Goal: Task Accomplishment & Management: Use online tool/utility

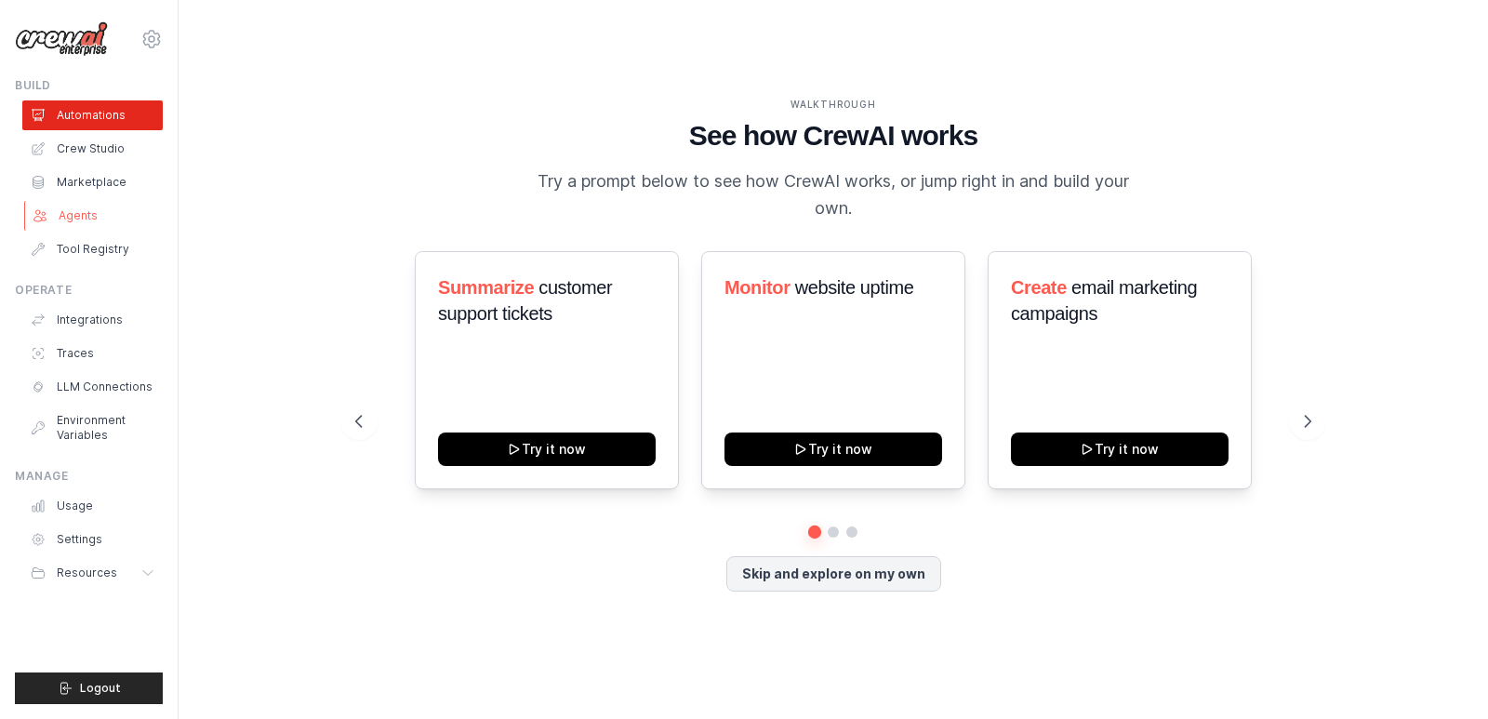
click at [85, 216] on link "Agents" at bounding box center [94, 216] width 140 height 30
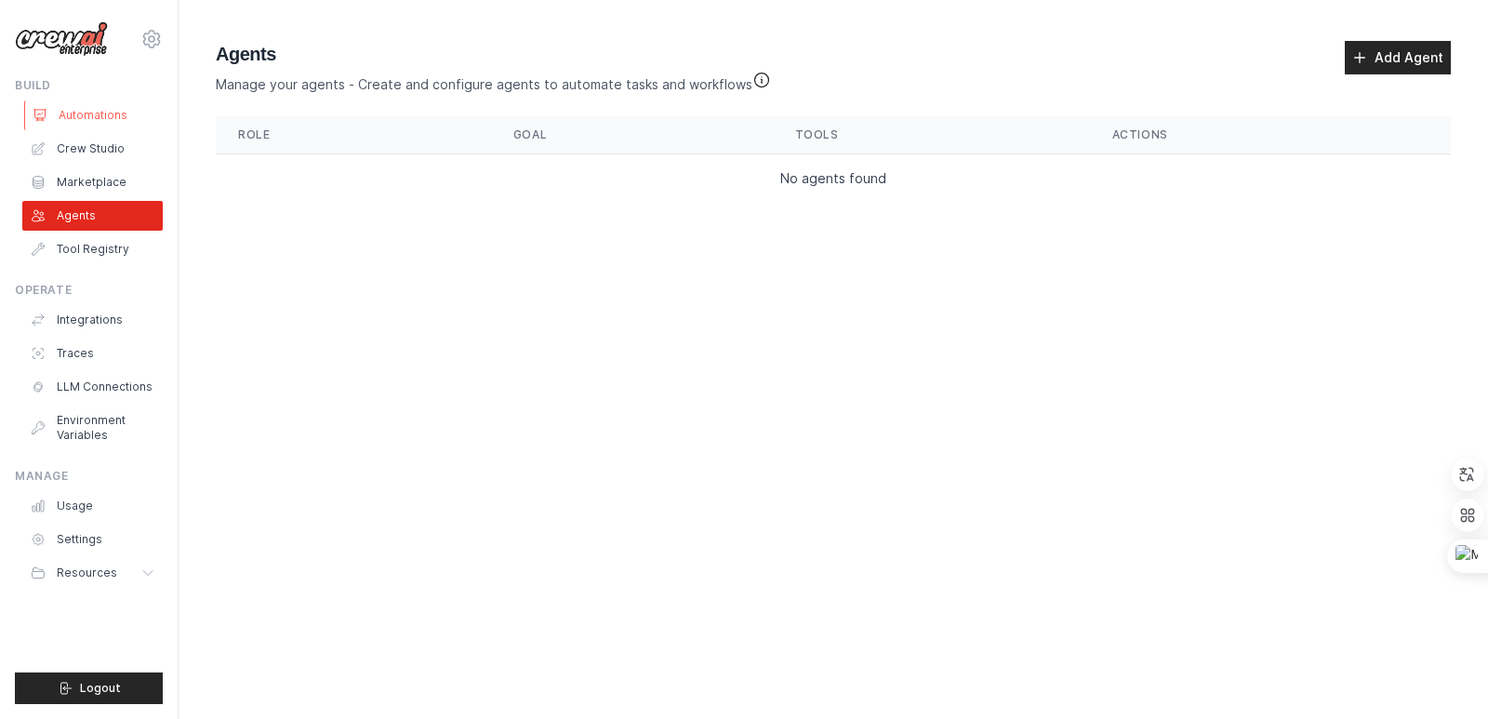
click at [82, 112] on link "Automations" at bounding box center [94, 115] width 140 height 30
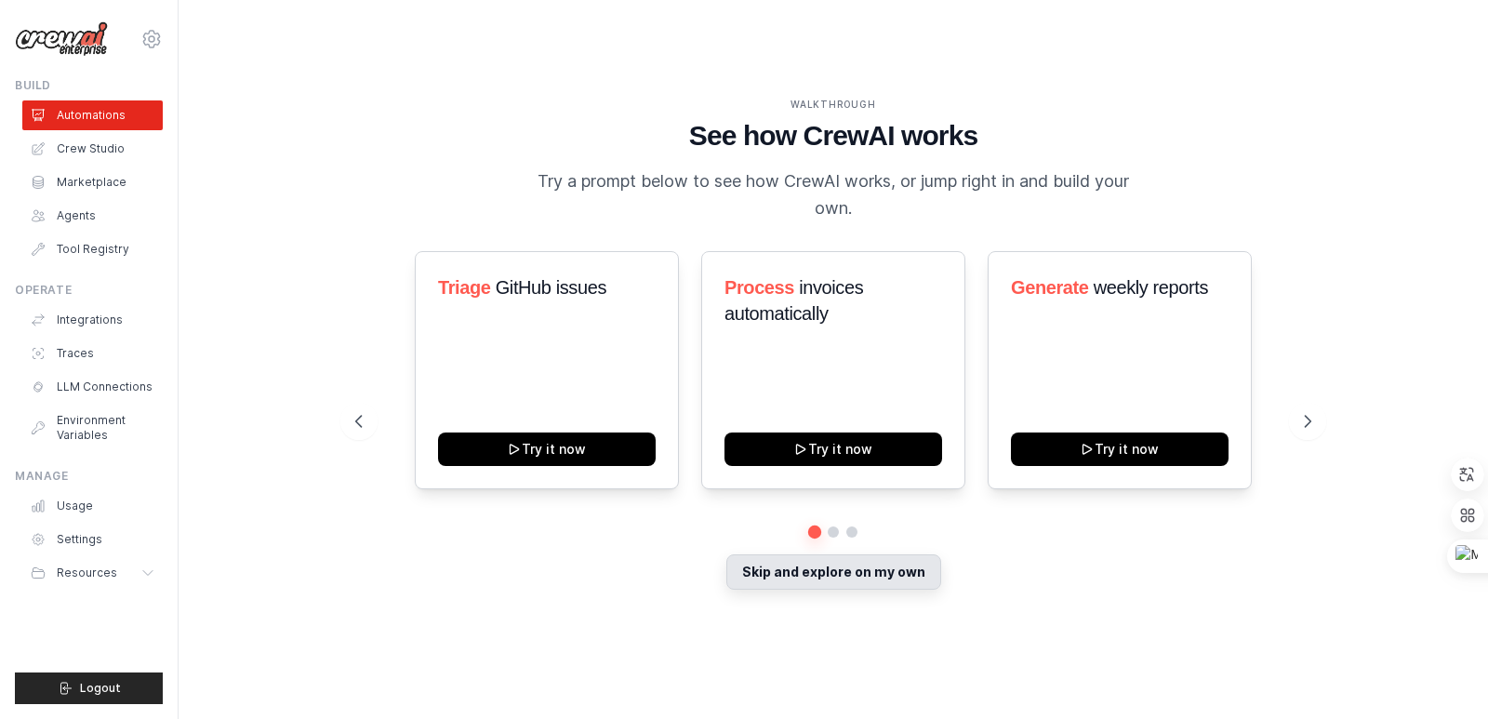
click at [847, 572] on button "Skip and explore on my own" at bounding box center [833, 571] width 215 height 35
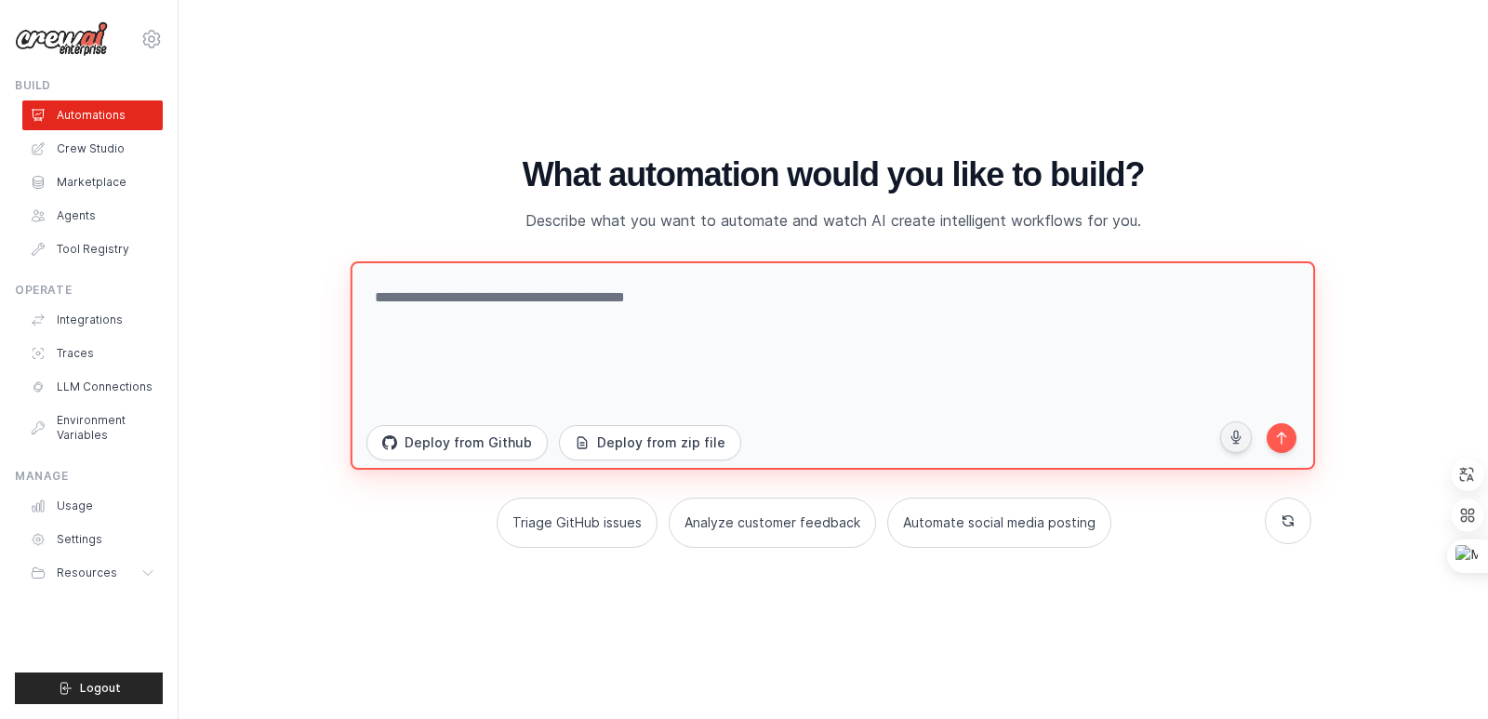
paste textarea "**********"
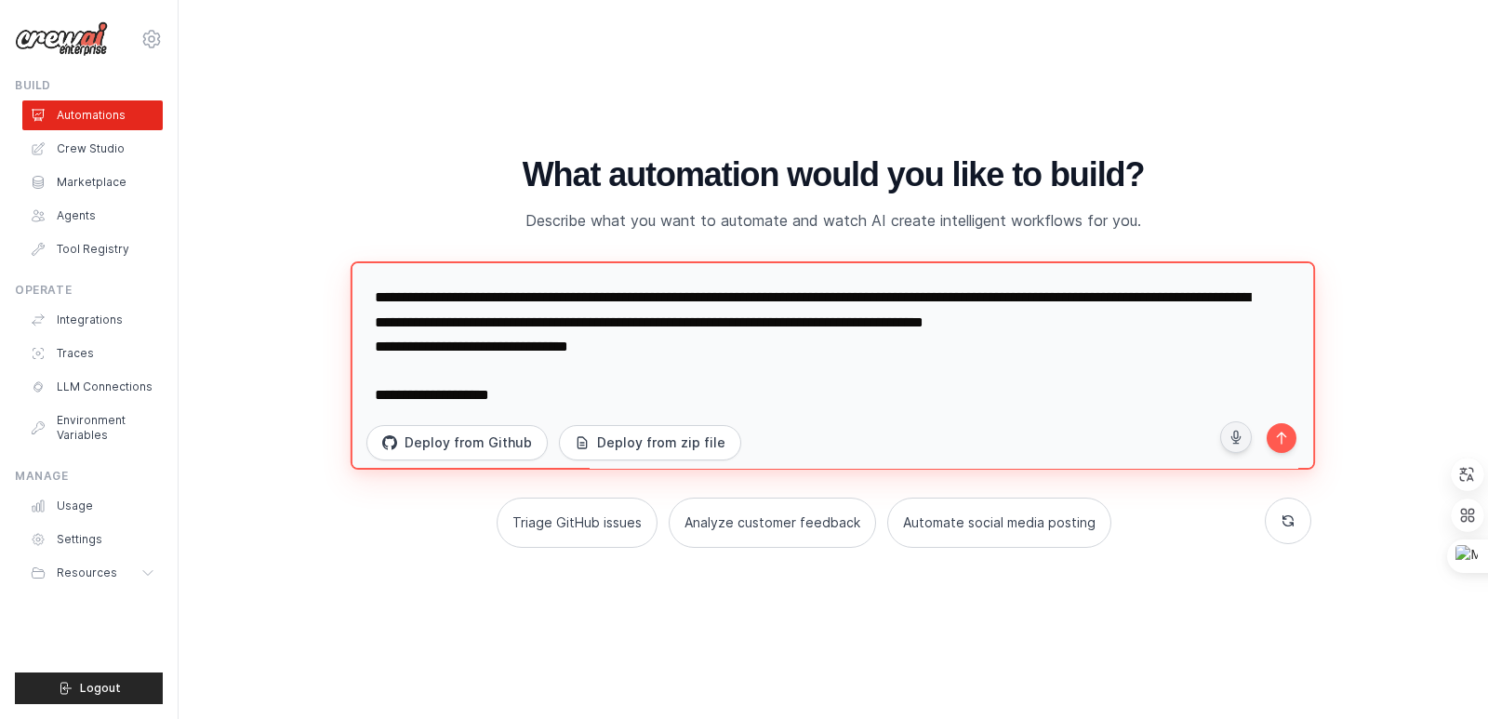
scroll to position [301, 0]
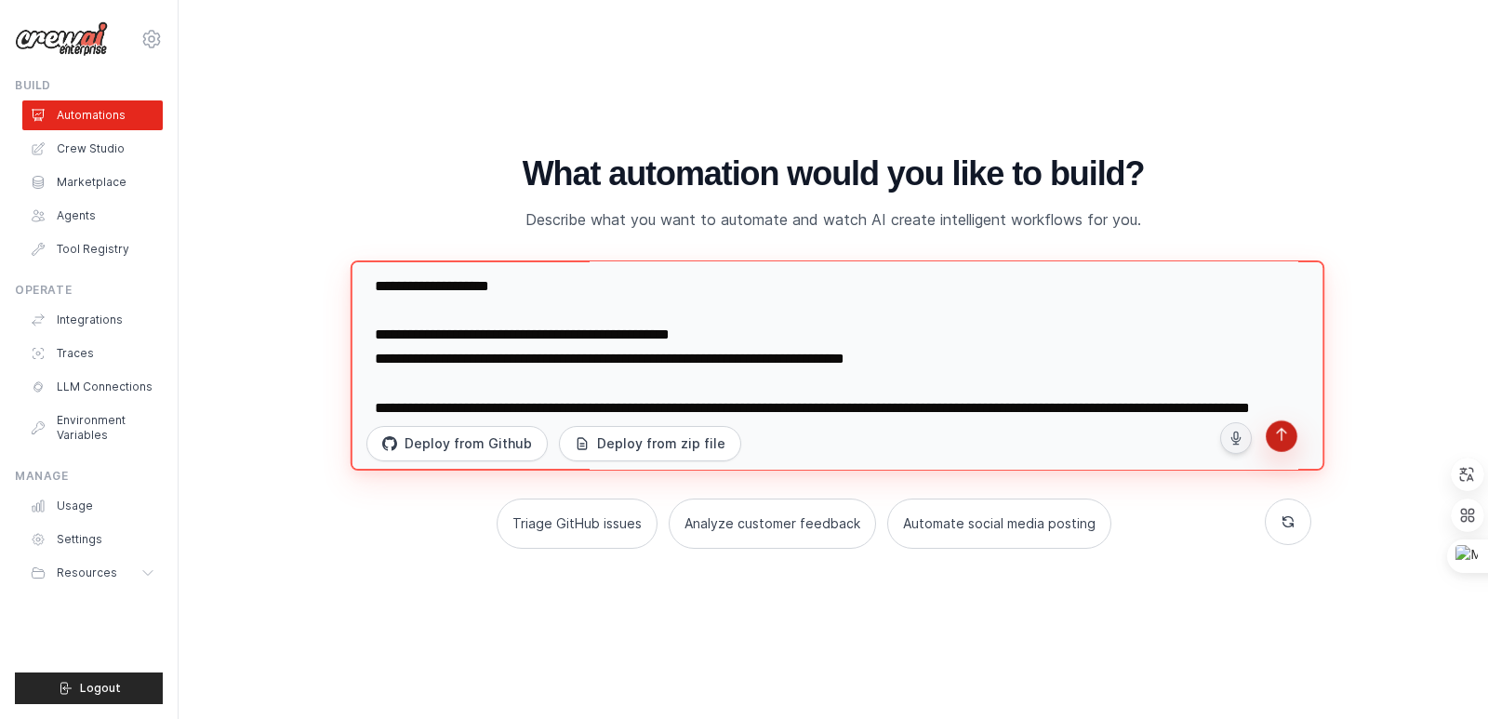
type textarea "**********"
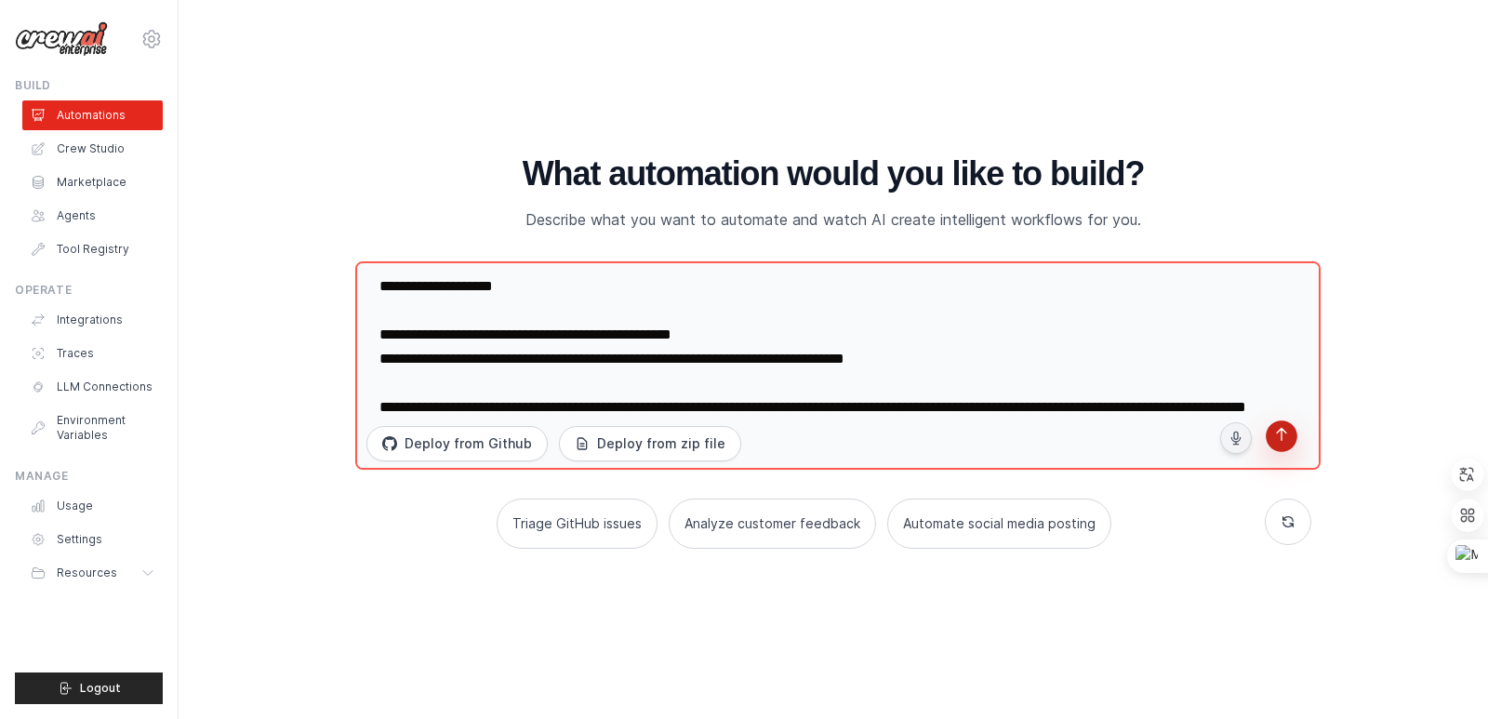
click at [1281, 447] on button "submit" at bounding box center [1281, 439] width 36 height 36
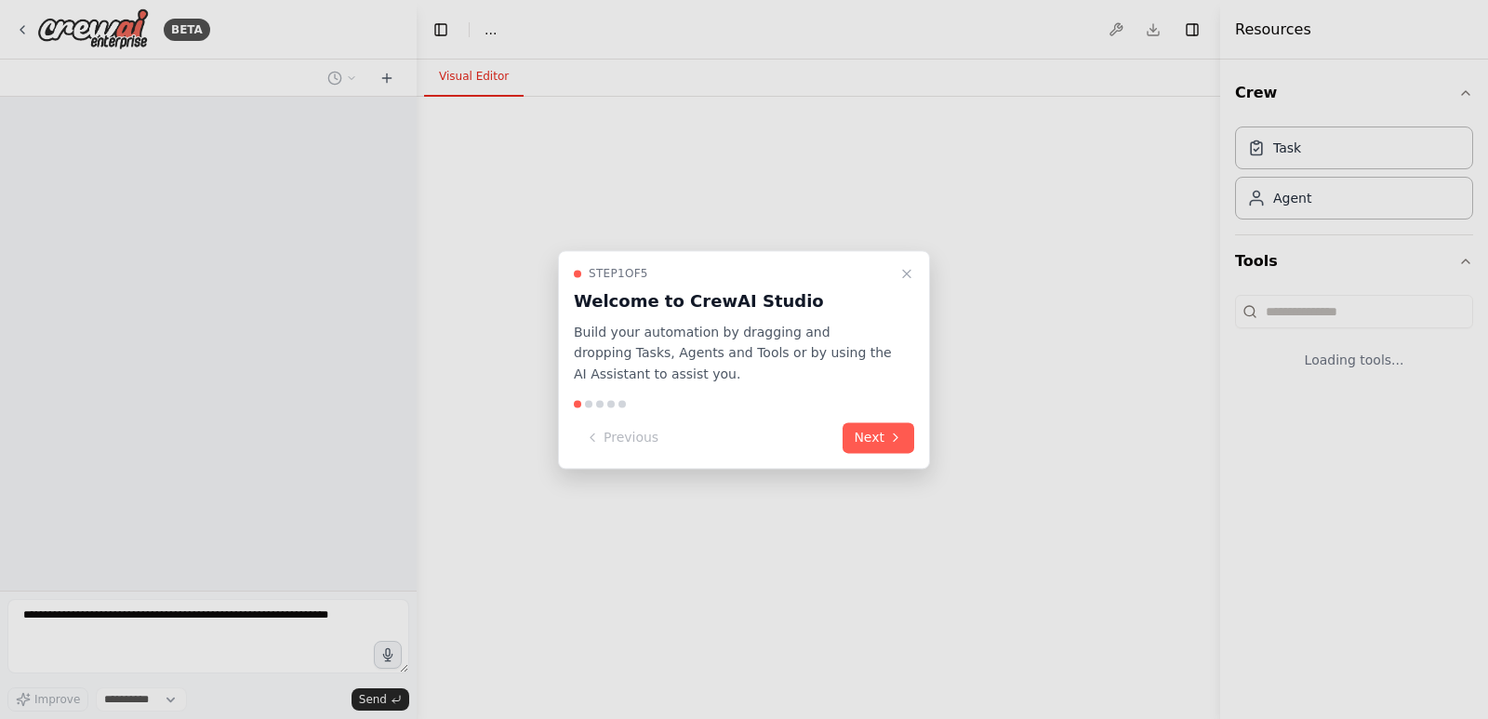
select select "****"
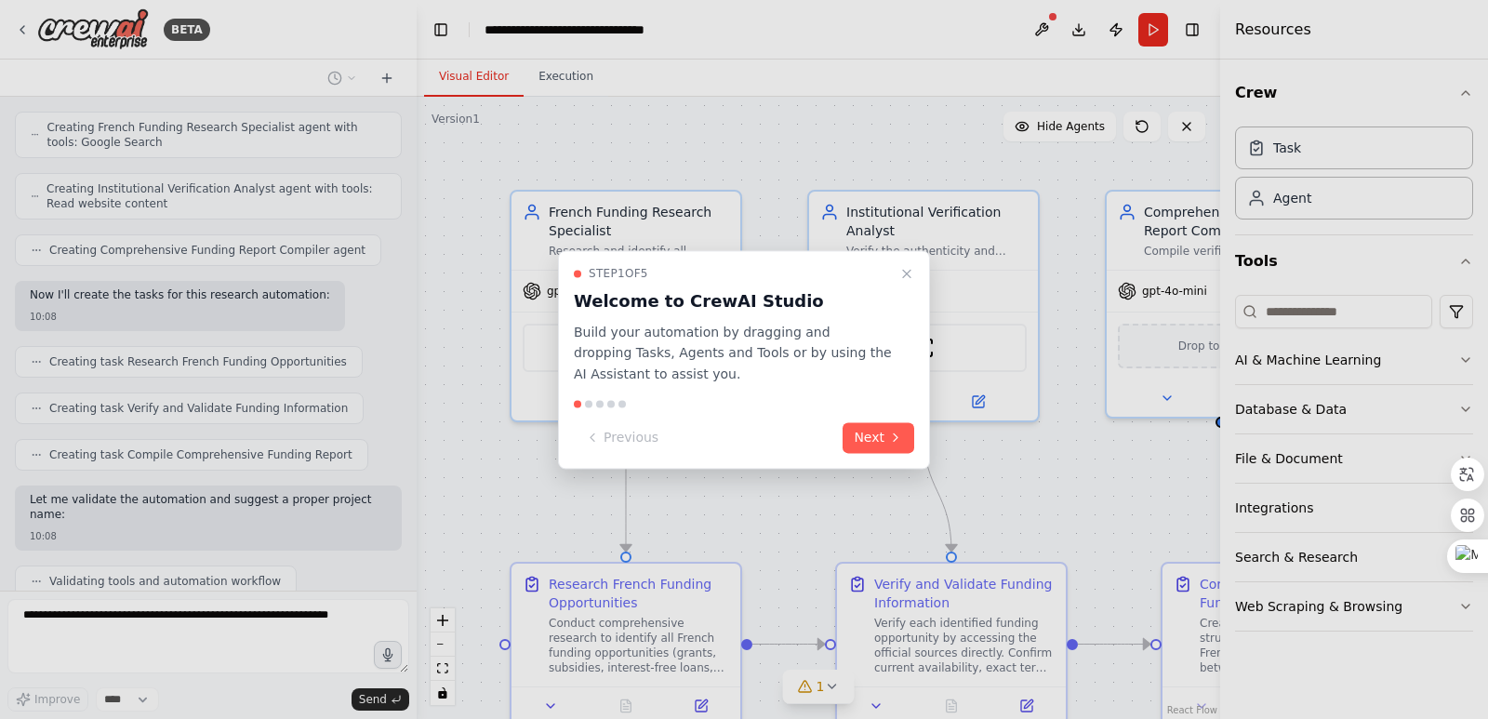
scroll to position [1282, 0]
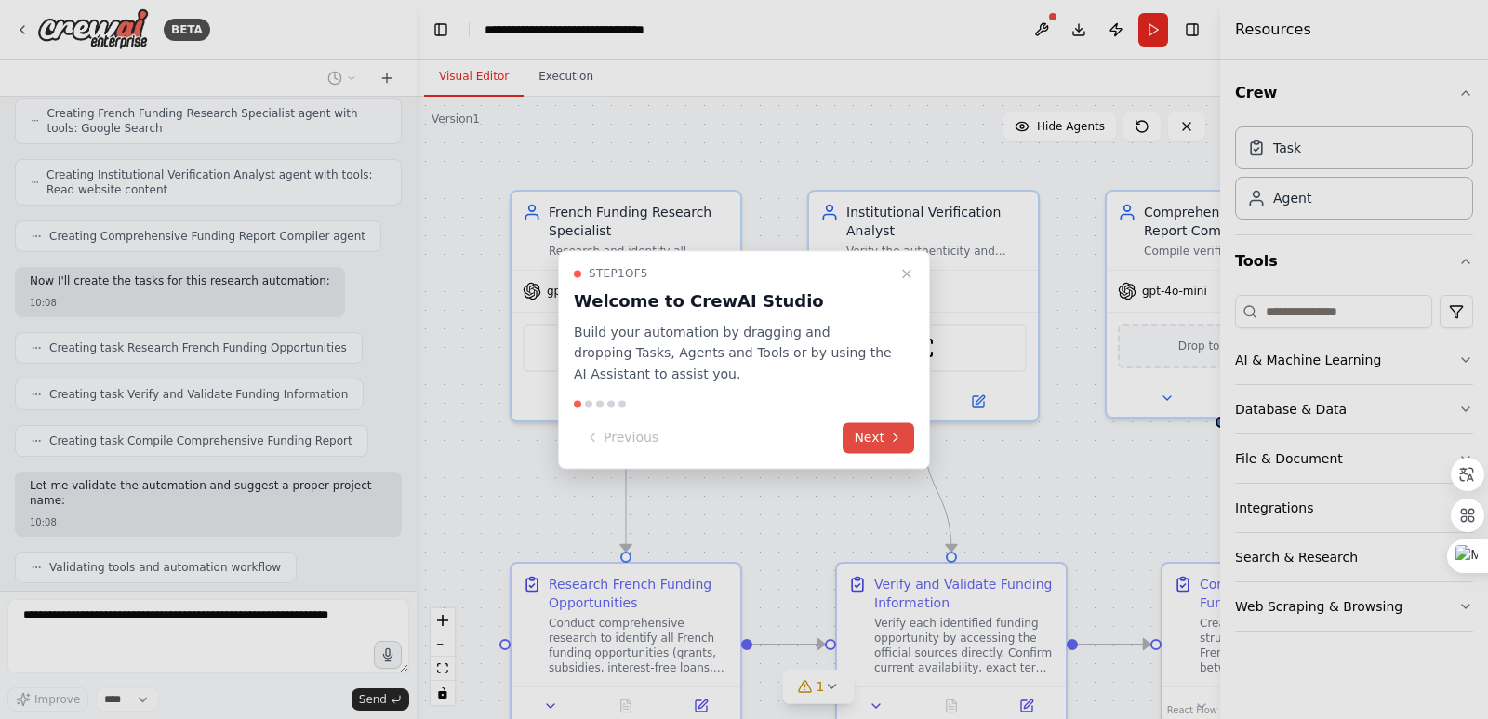
click at [864, 444] on button "Next" at bounding box center [878, 437] width 72 height 31
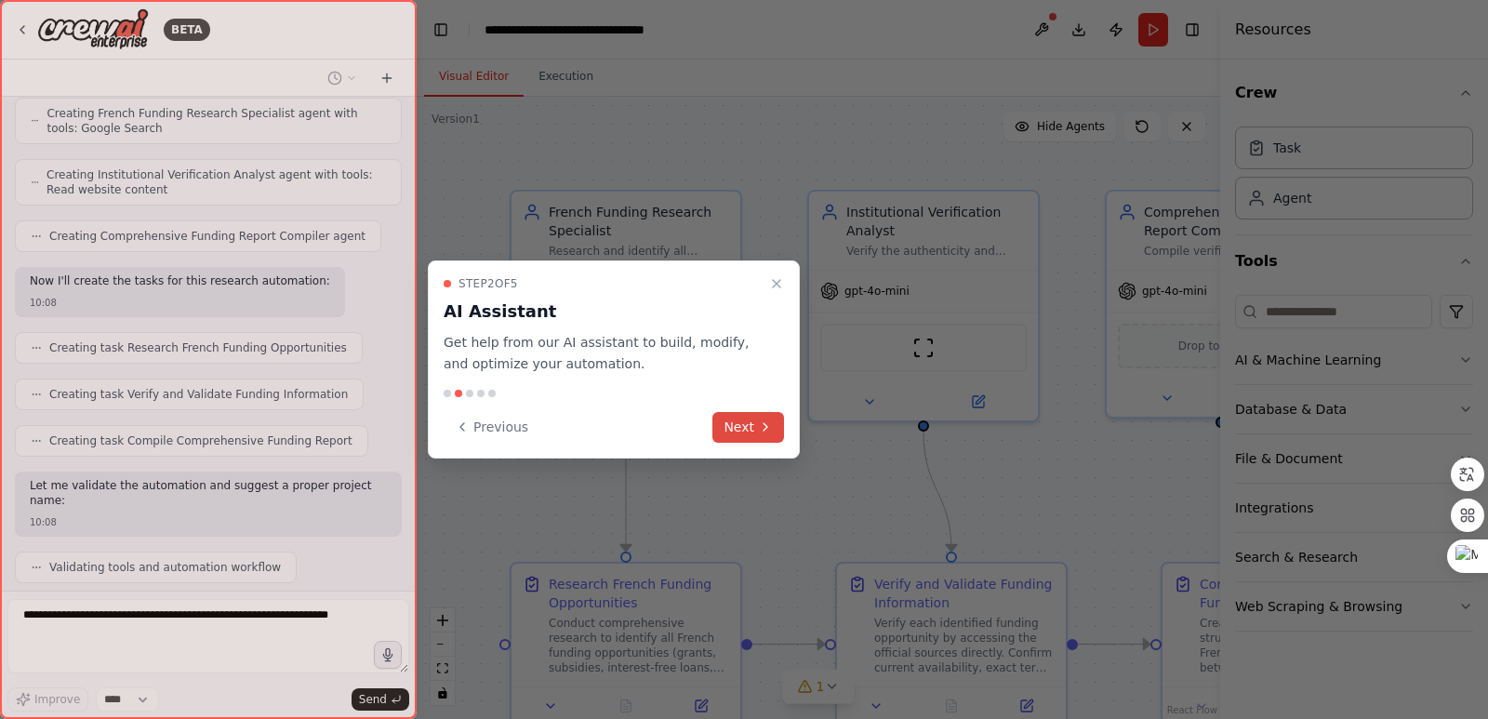
click at [756, 428] on button "Next" at bounding box center [748, 427] width 72 height 31
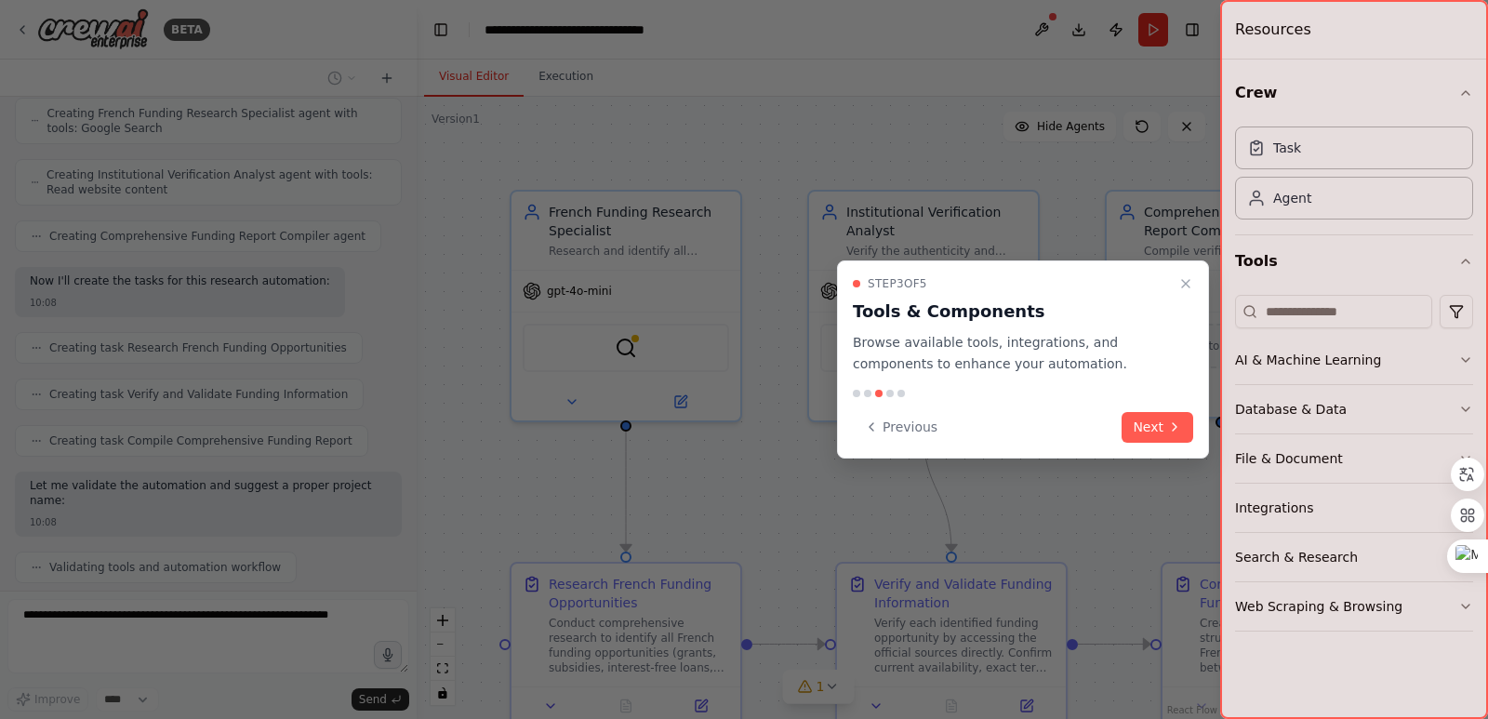
click at [1148, 430] on button "Next" at bounding box center [1157, 427] width 72 height 31
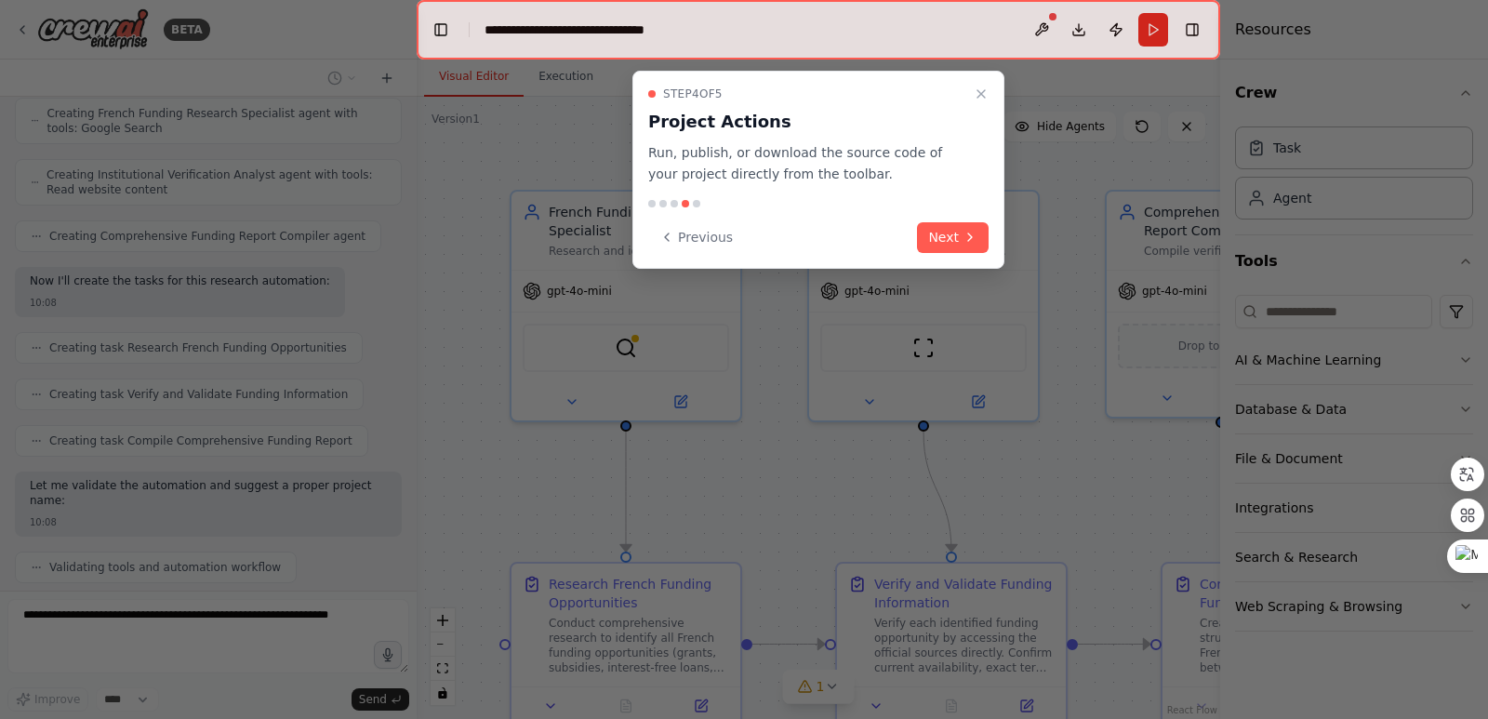
click at [1157, 418] on div at bounding box center [744, 359] width 1488 height 719
click at [946, 232] on button "Next" at bounding box center [953, 237] width 72 height 31
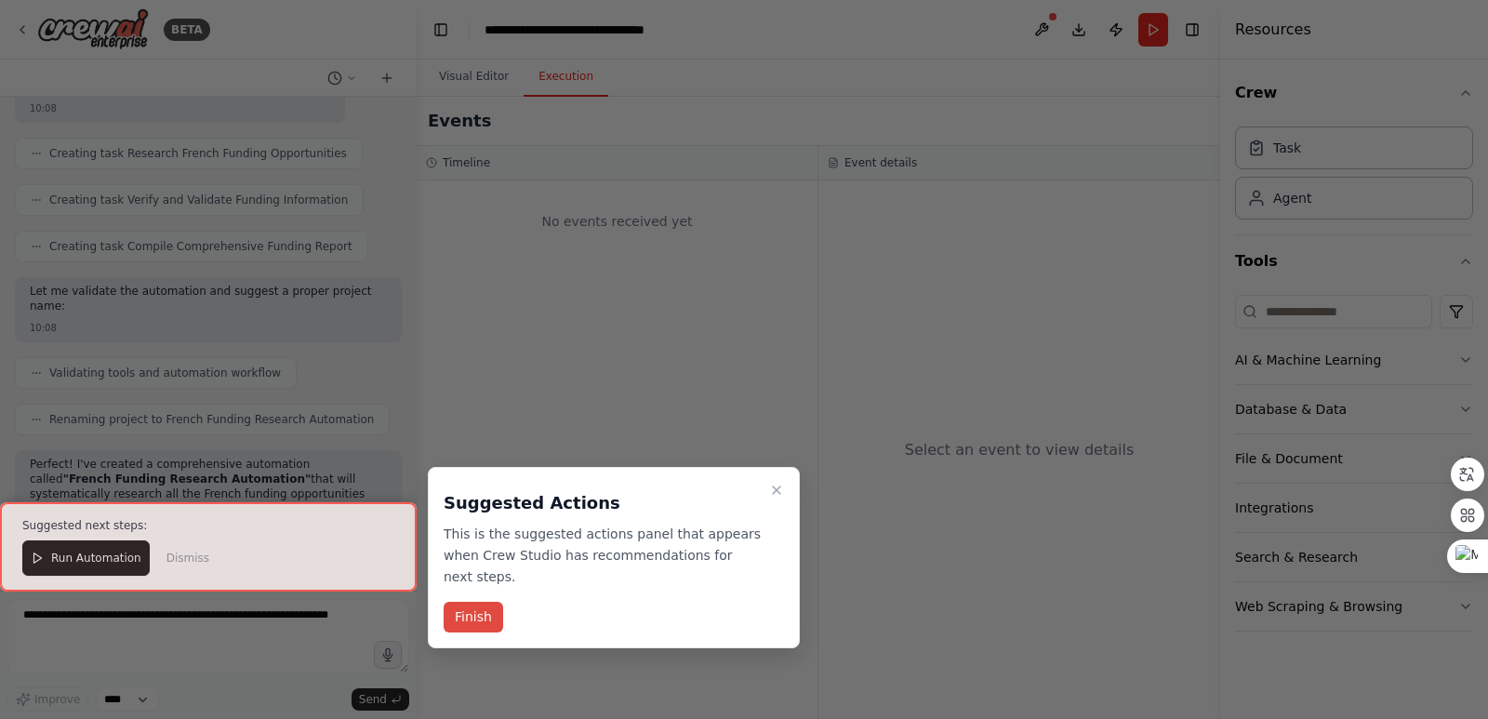
click at [476, 602] on button "Finish" at bounding box center [474, 617] width 60 height 31
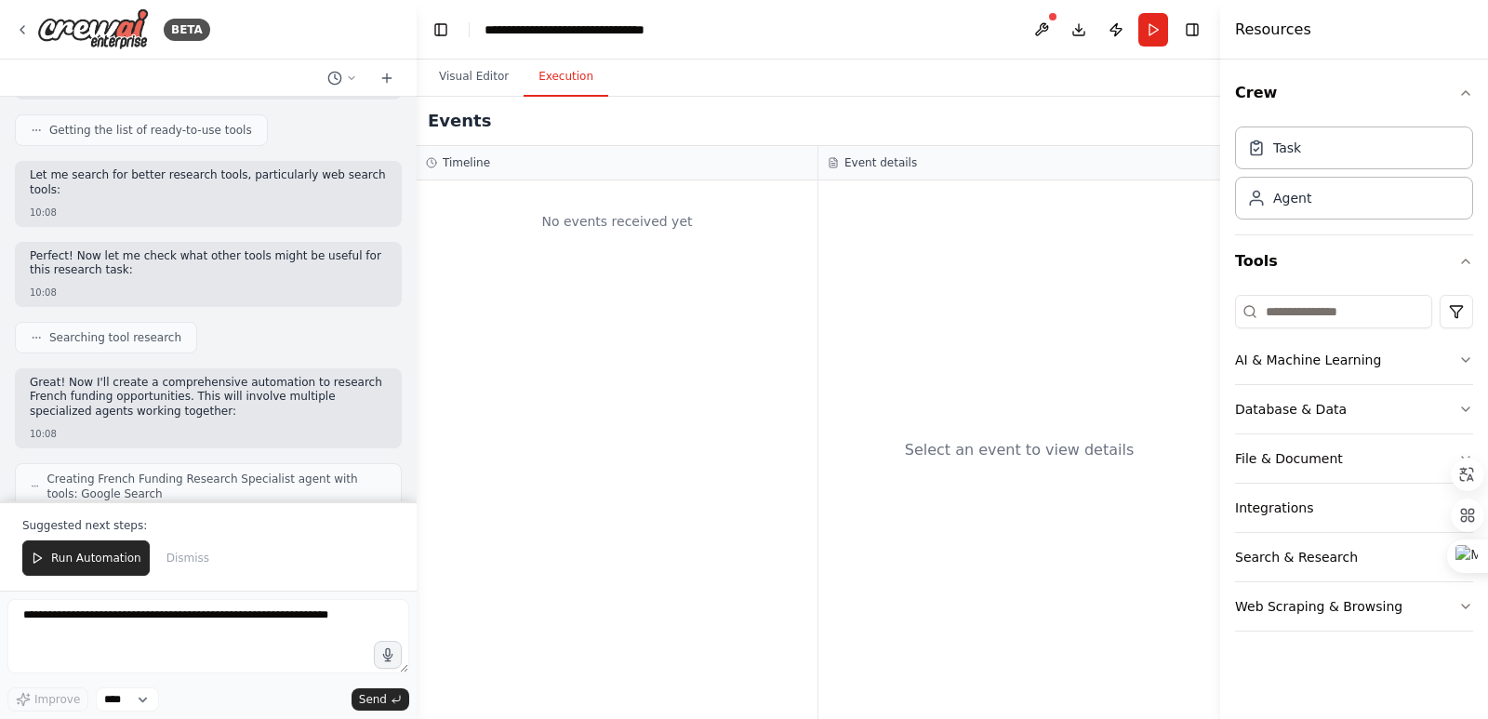
scroll to position [1958, 0]
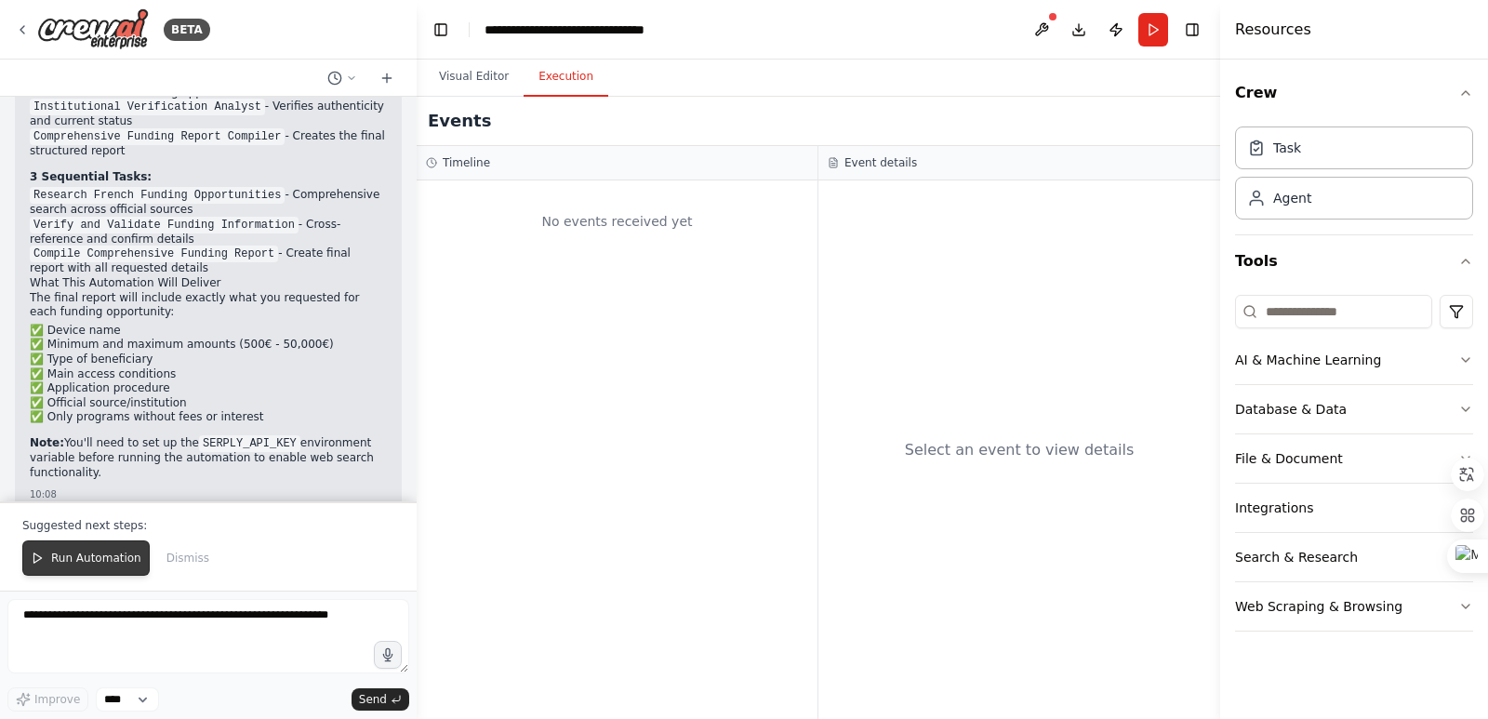
click at [90, 563] on span "Run Automation" at bounding box center [96, 558] width 90 height 15
